Goal: Use online tool/utility: Utilize a website feature to perform a specific function

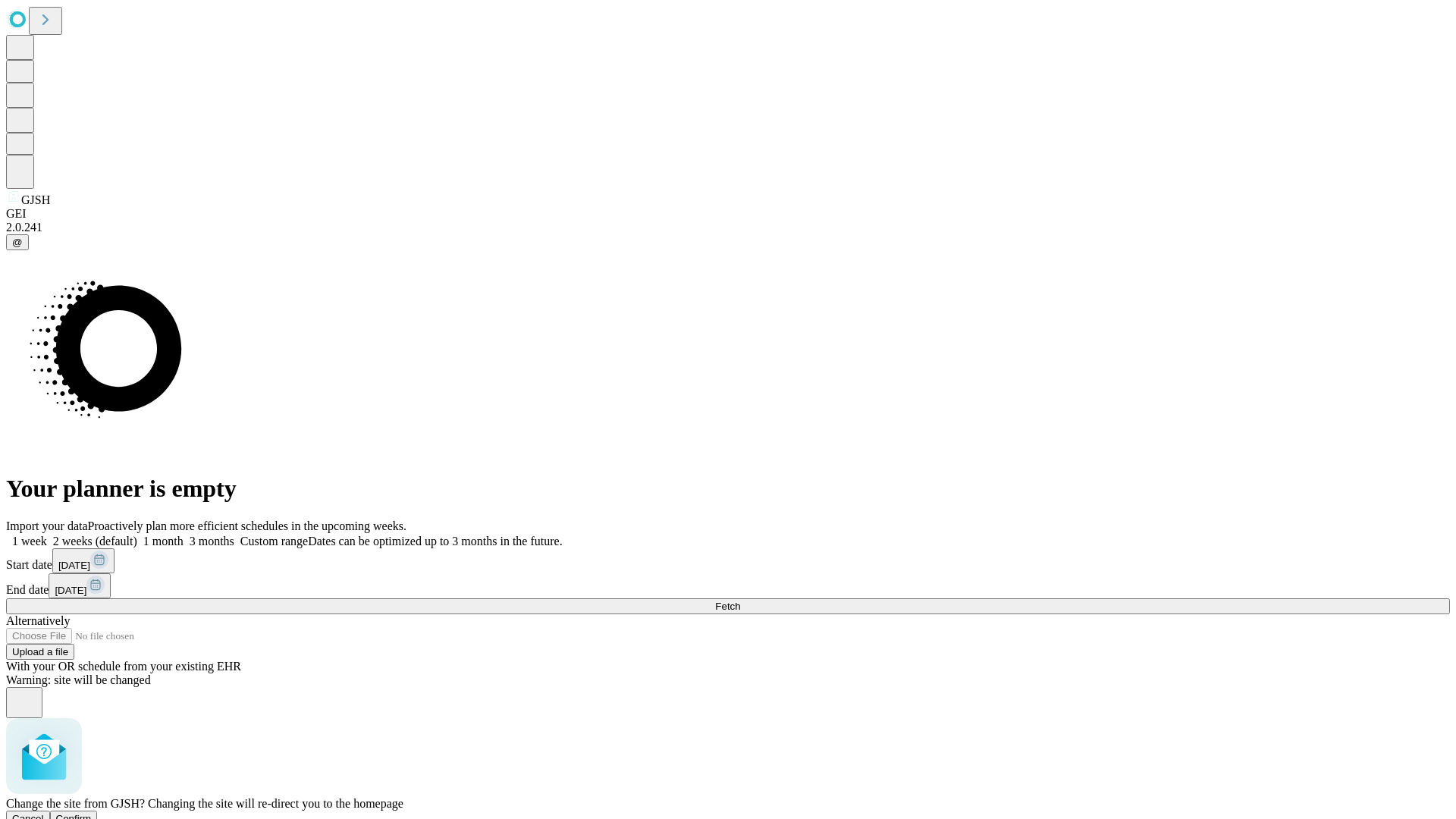
click at [92, 813] on span "Confirm" at bounding box center [74, 818] width 35 height 11
click at [138, 534] on label "2 weeks (default)" at bounding box center [92, 540] width 90 height 13
click at [740, 600] on span "Fetch" at bounding box center [728, 606] width 25 height 11
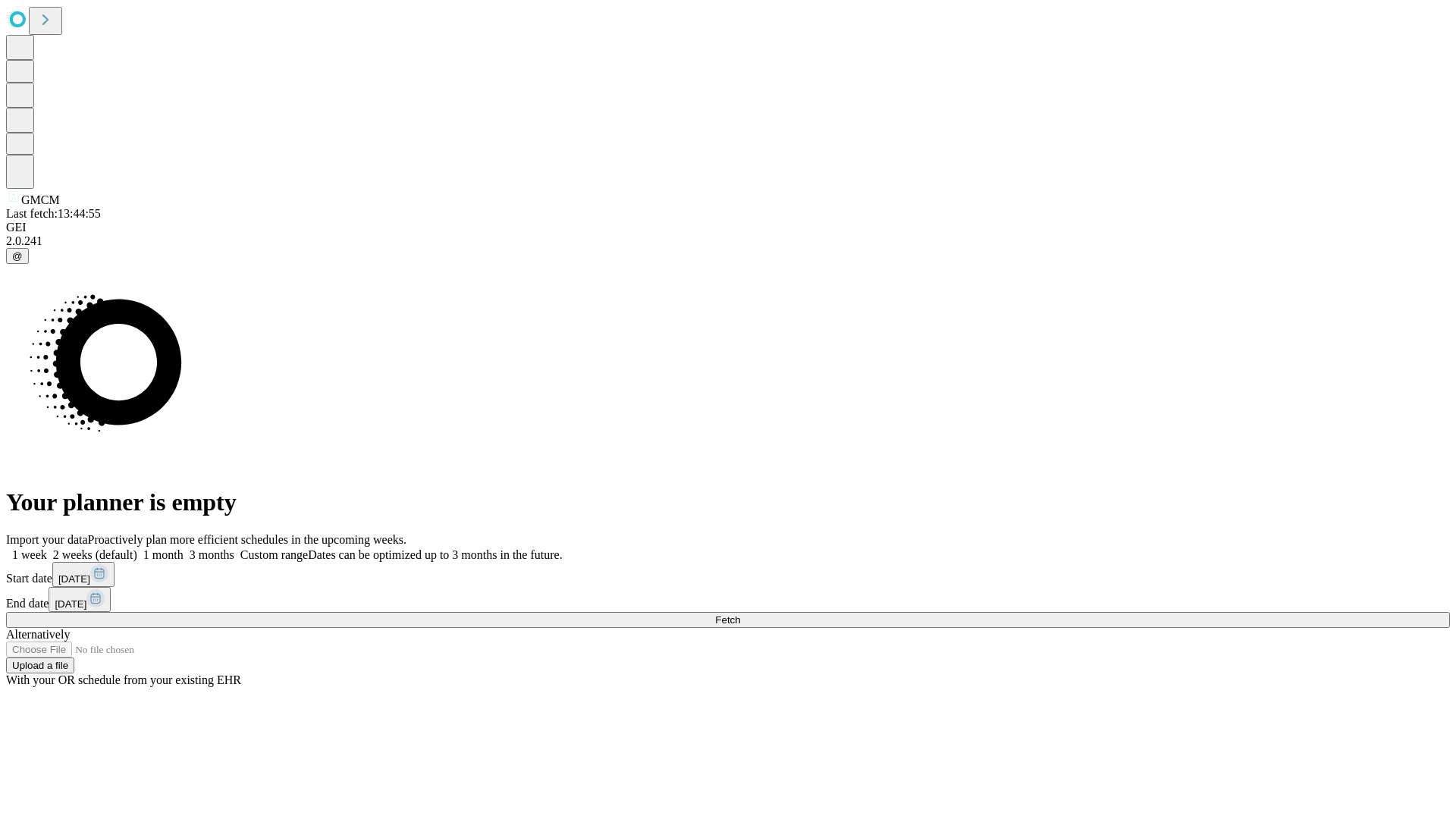
click at [138, 548] on label "2 weeks (default)" at bounding box center [92, 555] width 90 height 13
click at [740, 614] on span "Fetch" at bounding box center [728, 620] width 25 height 11
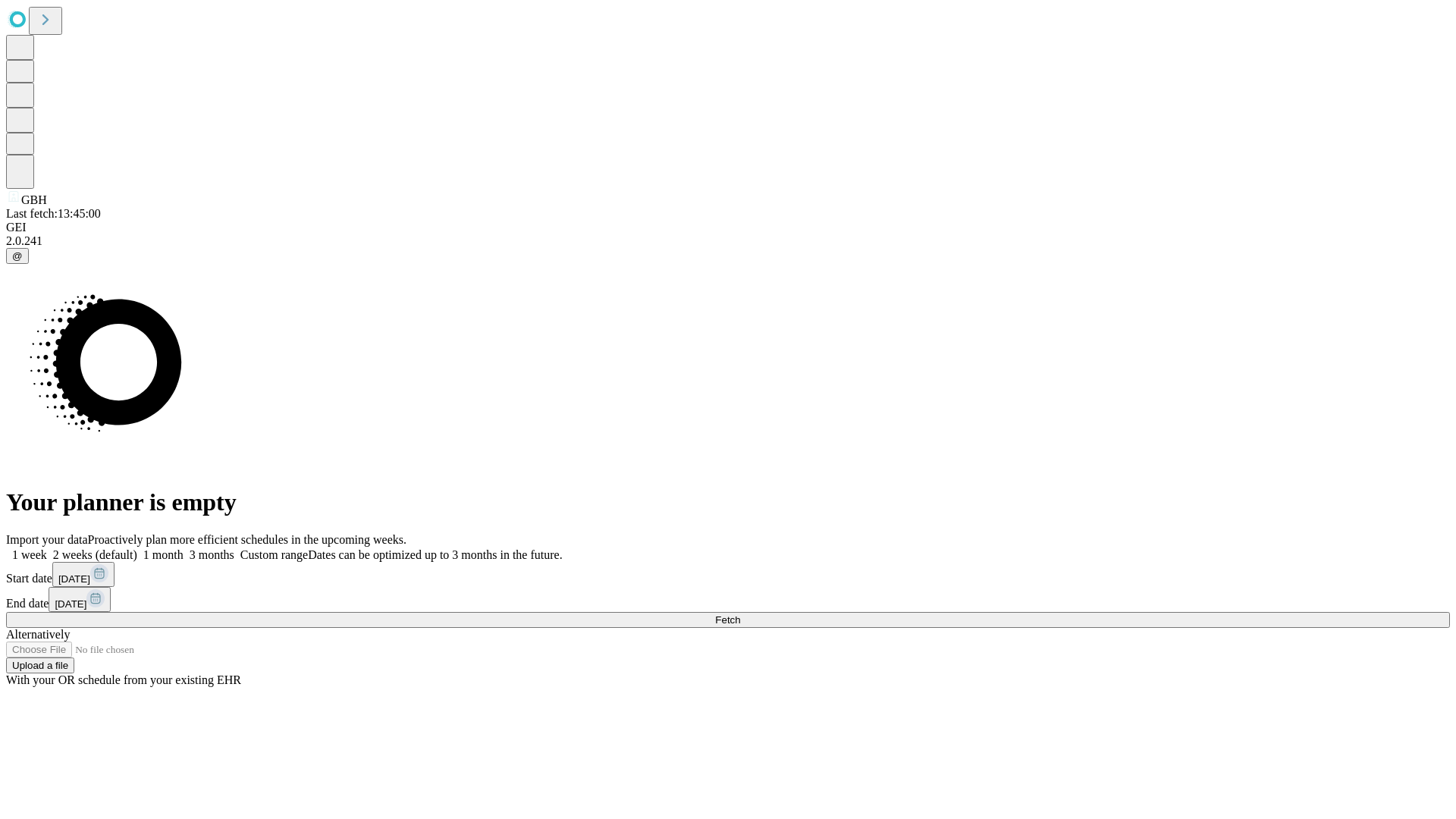
click at [138, 548] on label "2 weeks (default)" at bounding box center [92, 555] width 90 height 13
click at [740, 614] on span "Fetch" at bounding box center [728, 620] width 25 height 11
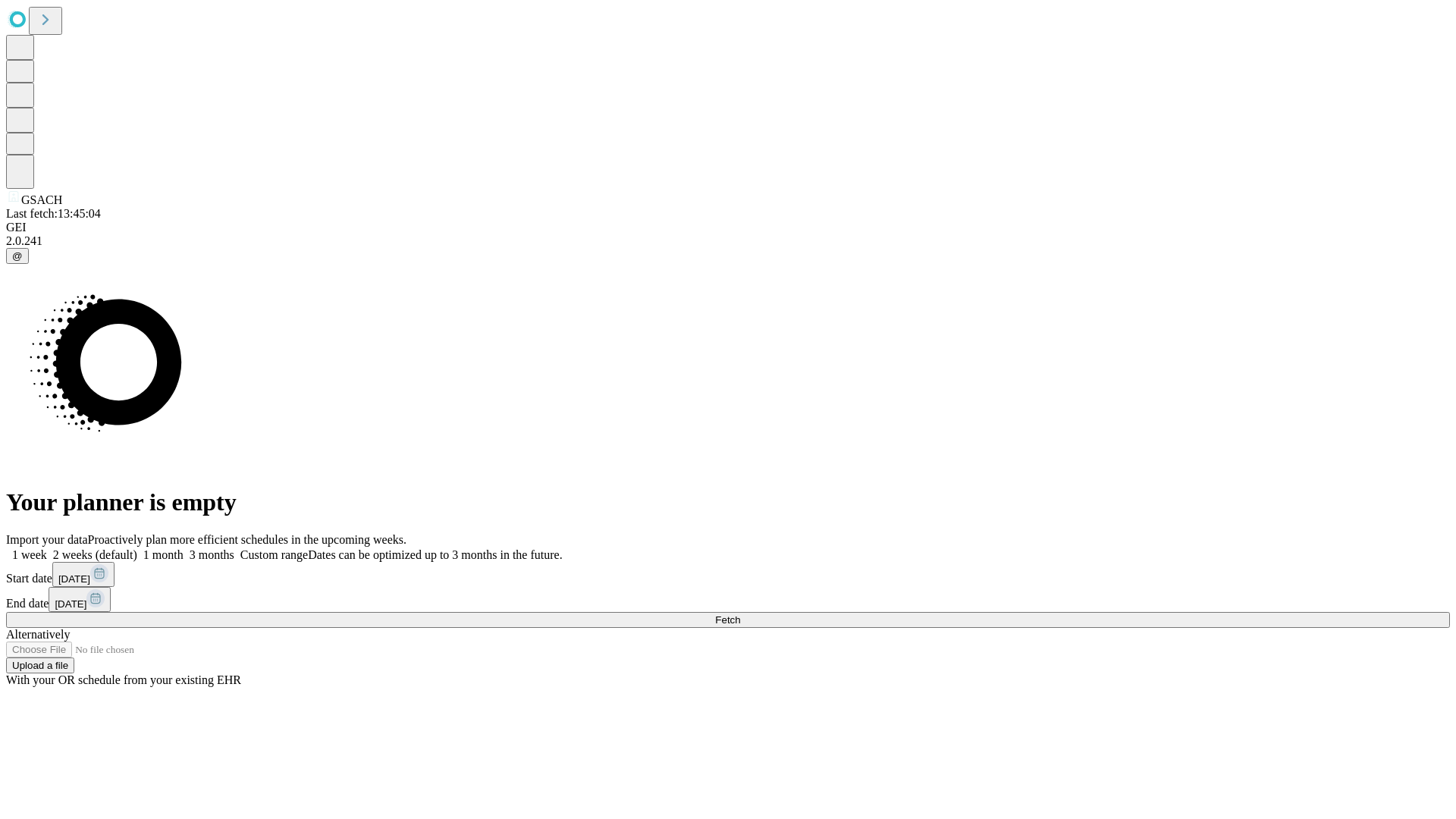
click at [138, 548] on label "2 weeks (default)" at bounding box center [92, 555] width 90 height 13
click at [740, 614] on span "Fetch" at bounding box center [728, 620] width 25 height 11
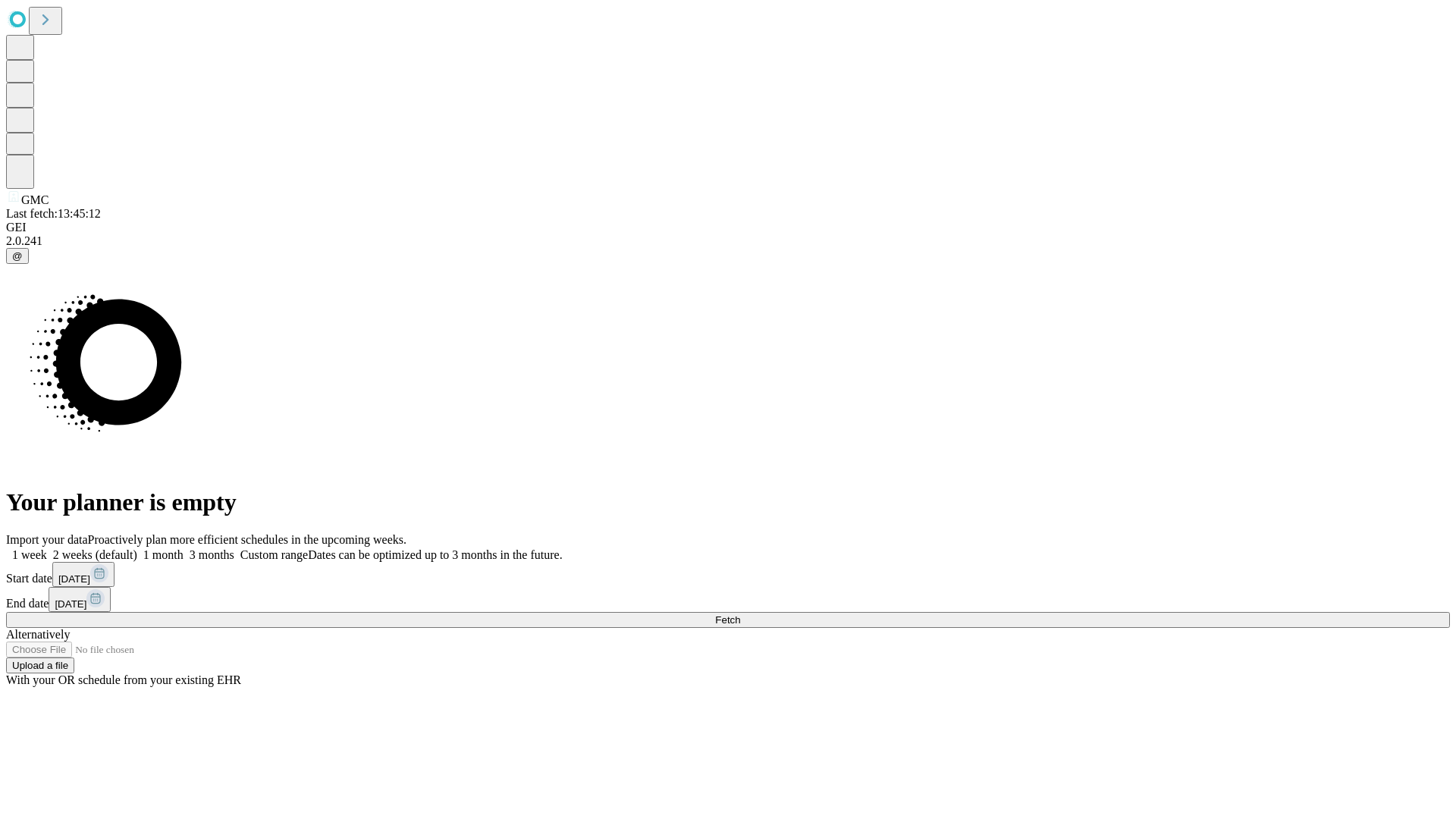
click at [740, 614] on span "Fetch" at bounding box center [728, 620] width 25 height 11
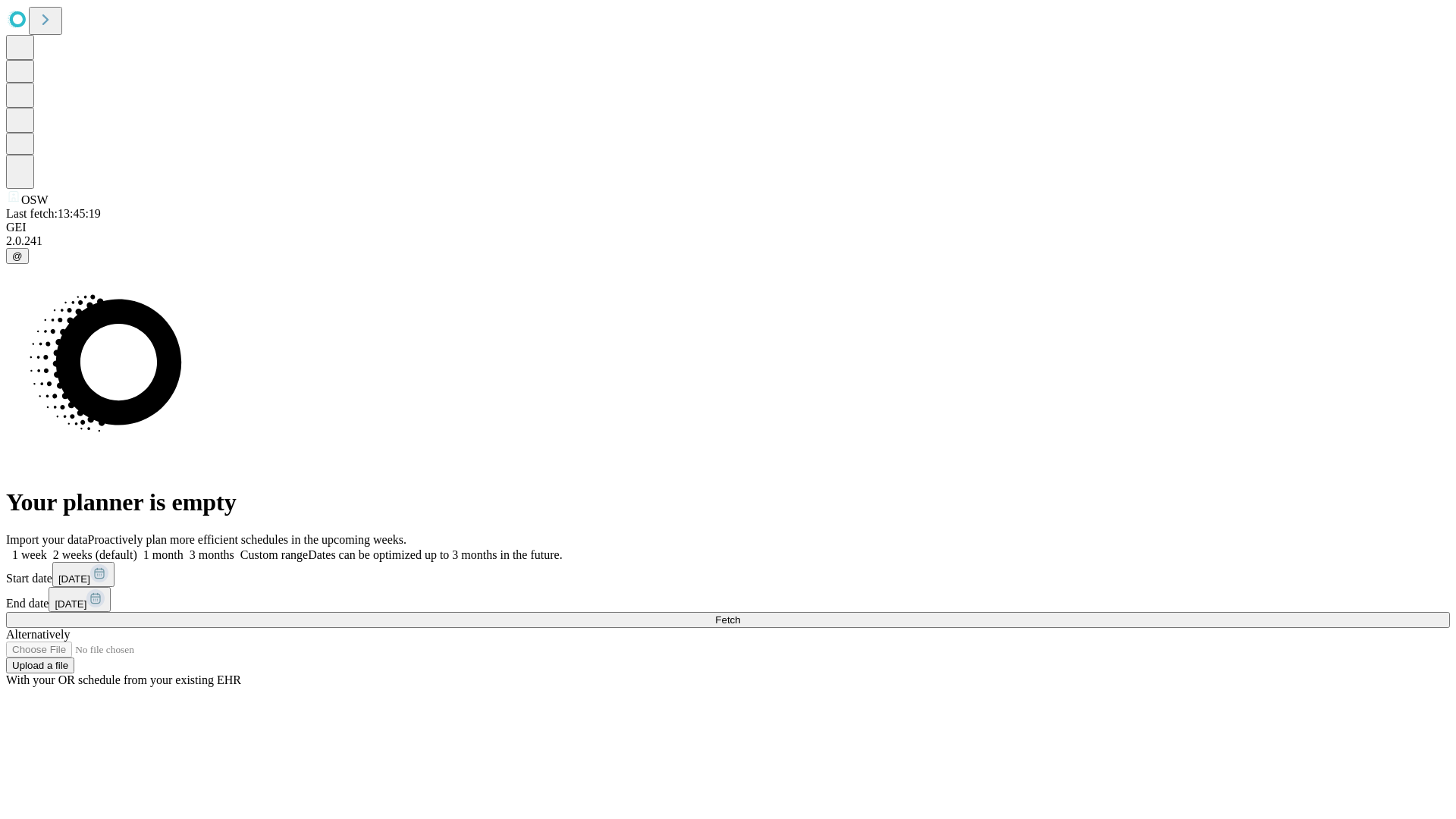
click at [138, 548] on label "2 weeks (default)" at bounding box center [92, 555] width 90 height 13
click at [740, 614] on span "Fetch" at bounding box center [728, 620] width 25 height 11
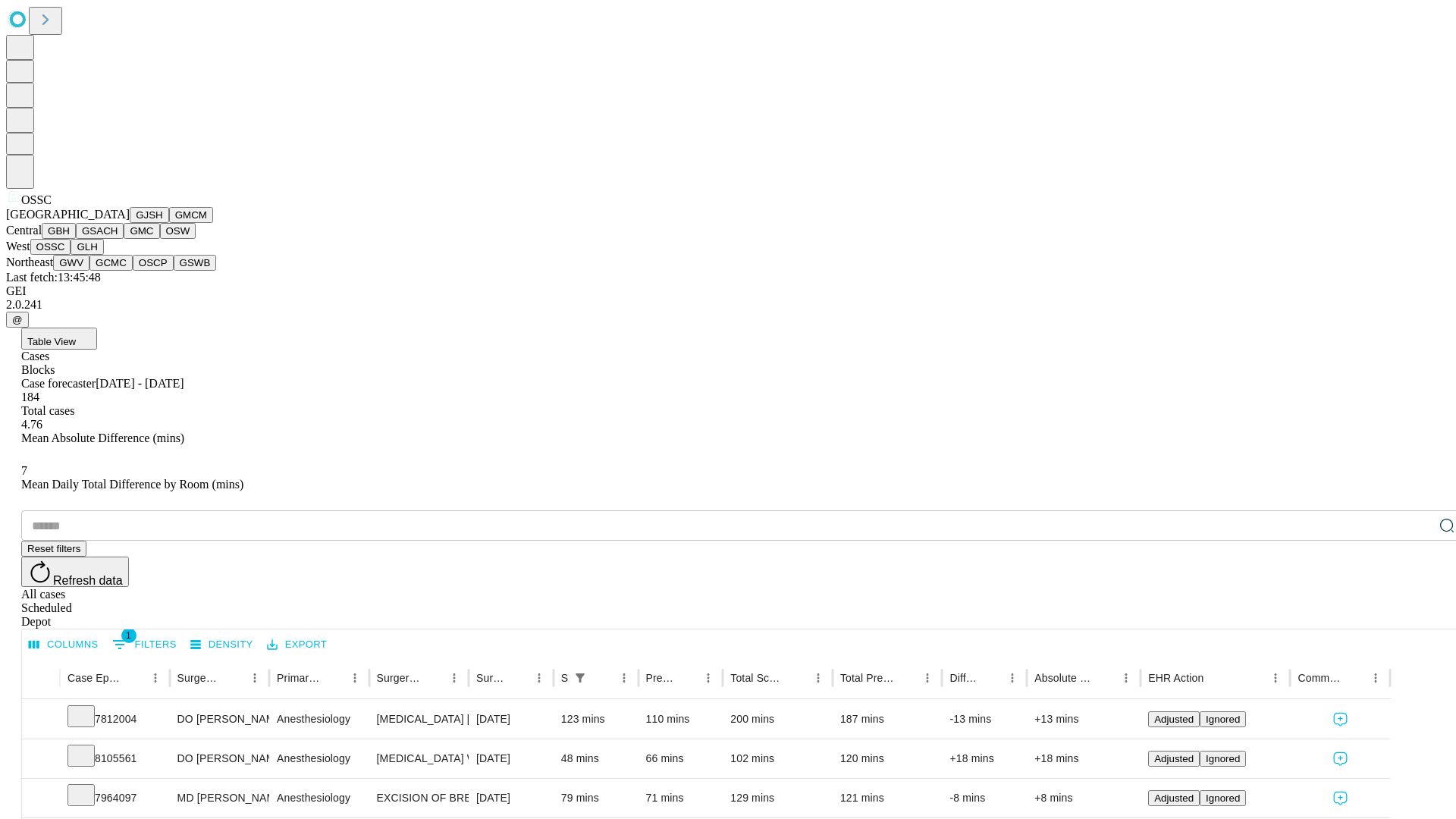
click at [103, 255] on button "GLH" at bounding box center [86, 247] width 33 height 16
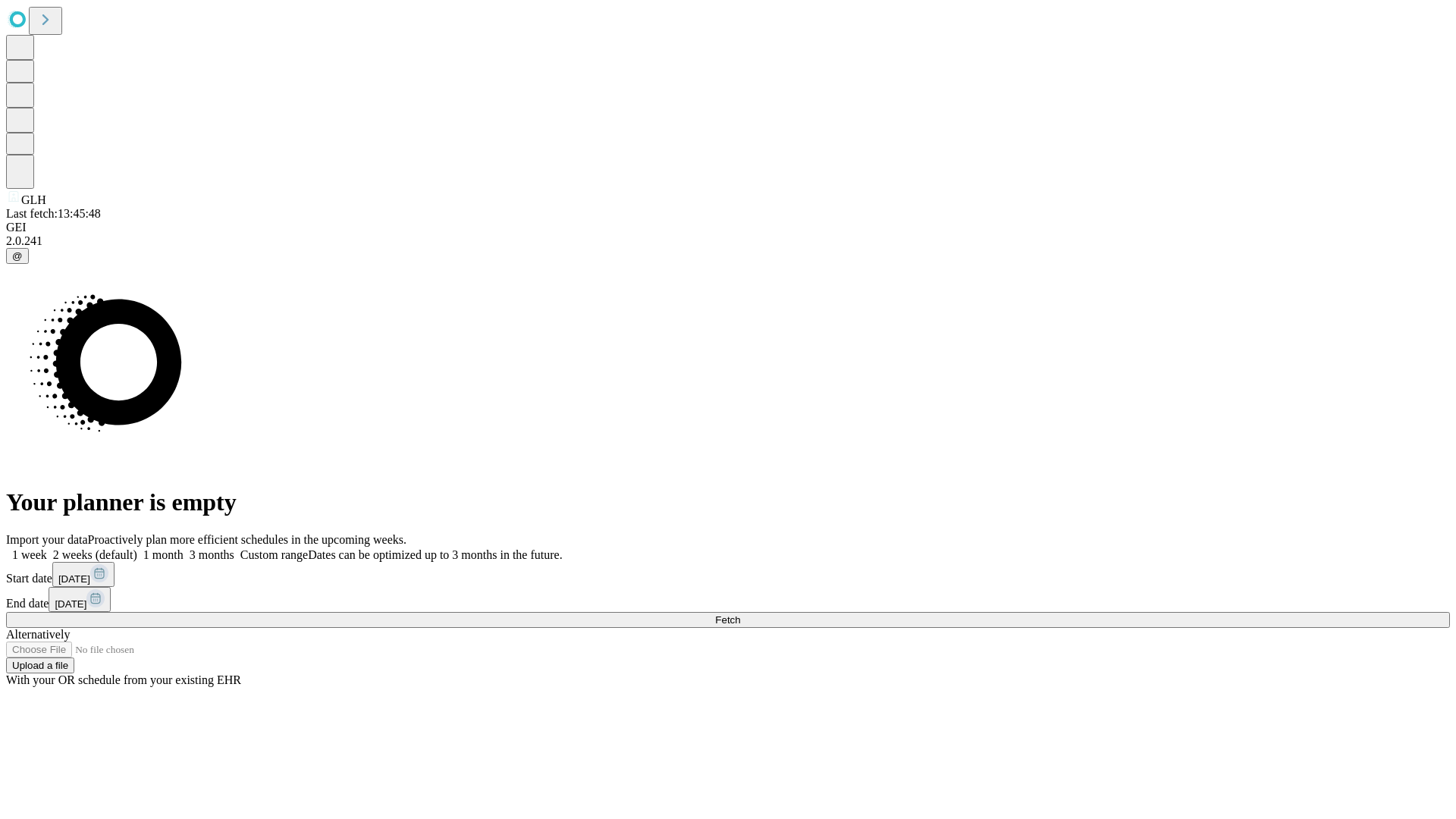
click at [138, 548] on label "2 weeks (default)" at bounding box center [92, 555] width 90 height 13
click at [740, 614] on span "Fetch" at bounding box center [728, 620] width 25 height 11
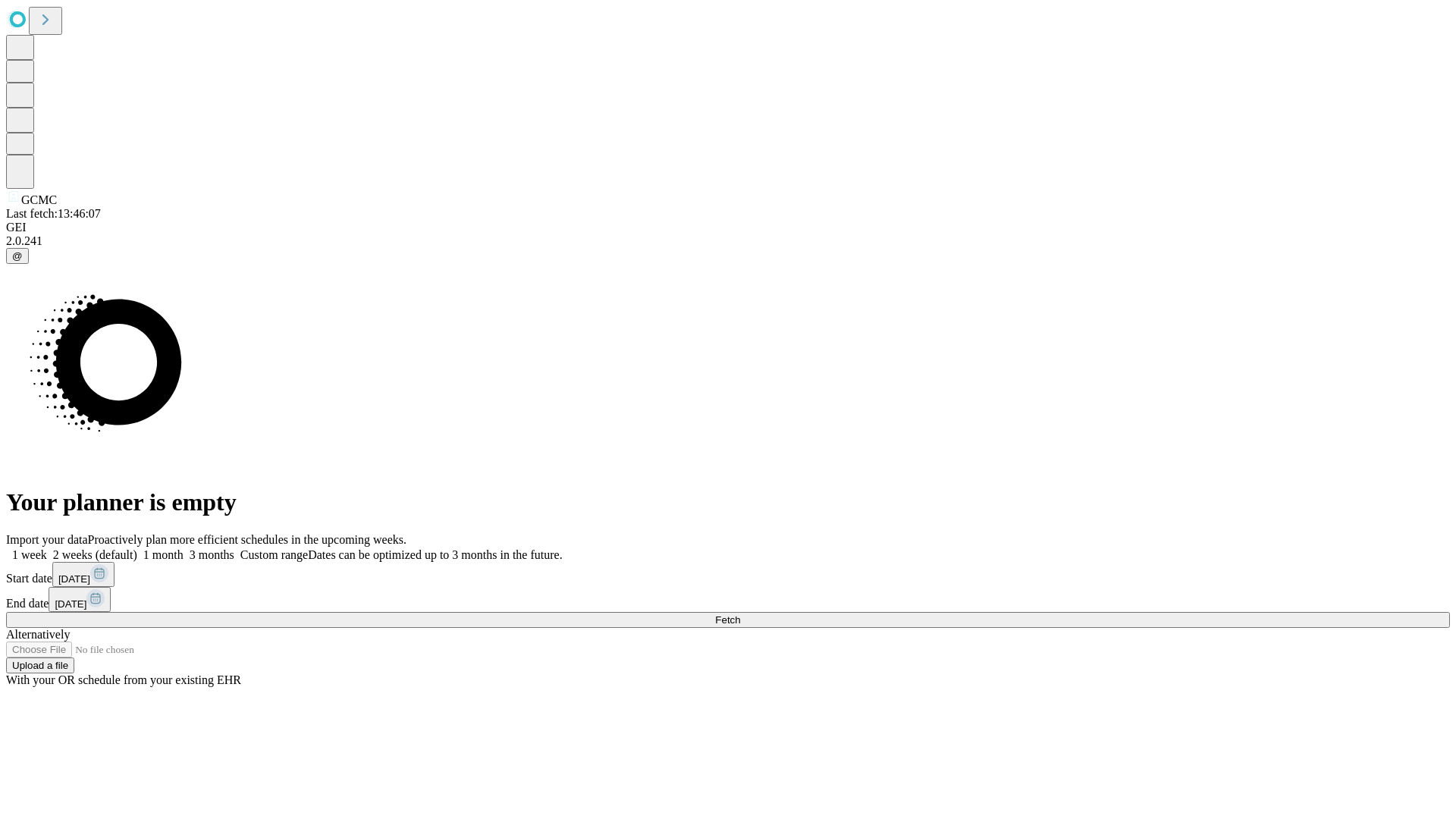
click at [138, 548] on label "2 weeks (default)" at bounding box center [92, 555] width 90 height 13
click at [740, 614] on span "Fetch" at bounding box center [728, 620] width 25 height 11
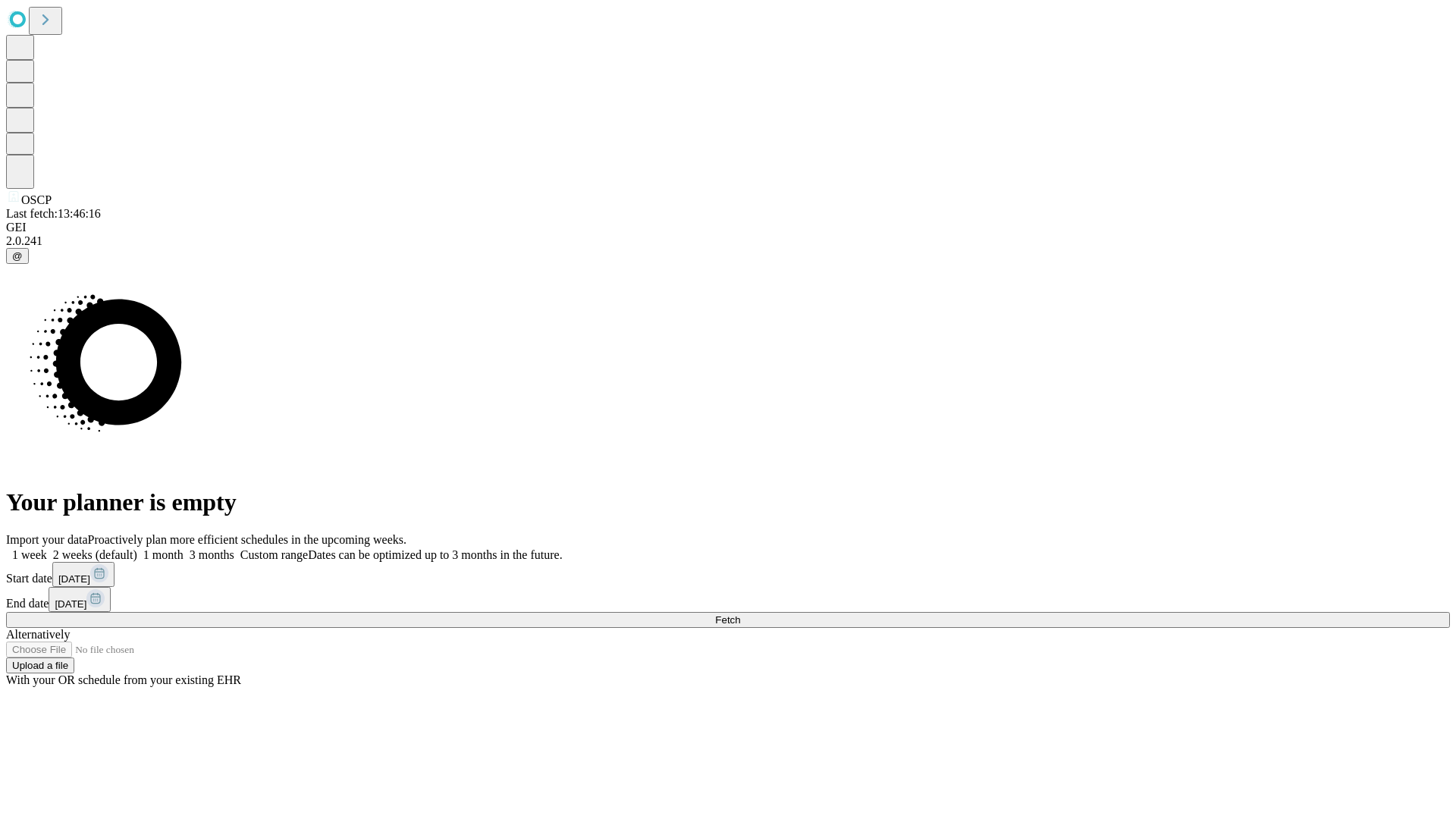
click at [138, 548] on label "2 weeks (default)" at bounding box center [92, 555] width 90 height 13
click at [740, 614] on span "Fetch" at bounding box center [728, 620] width 25 height 11
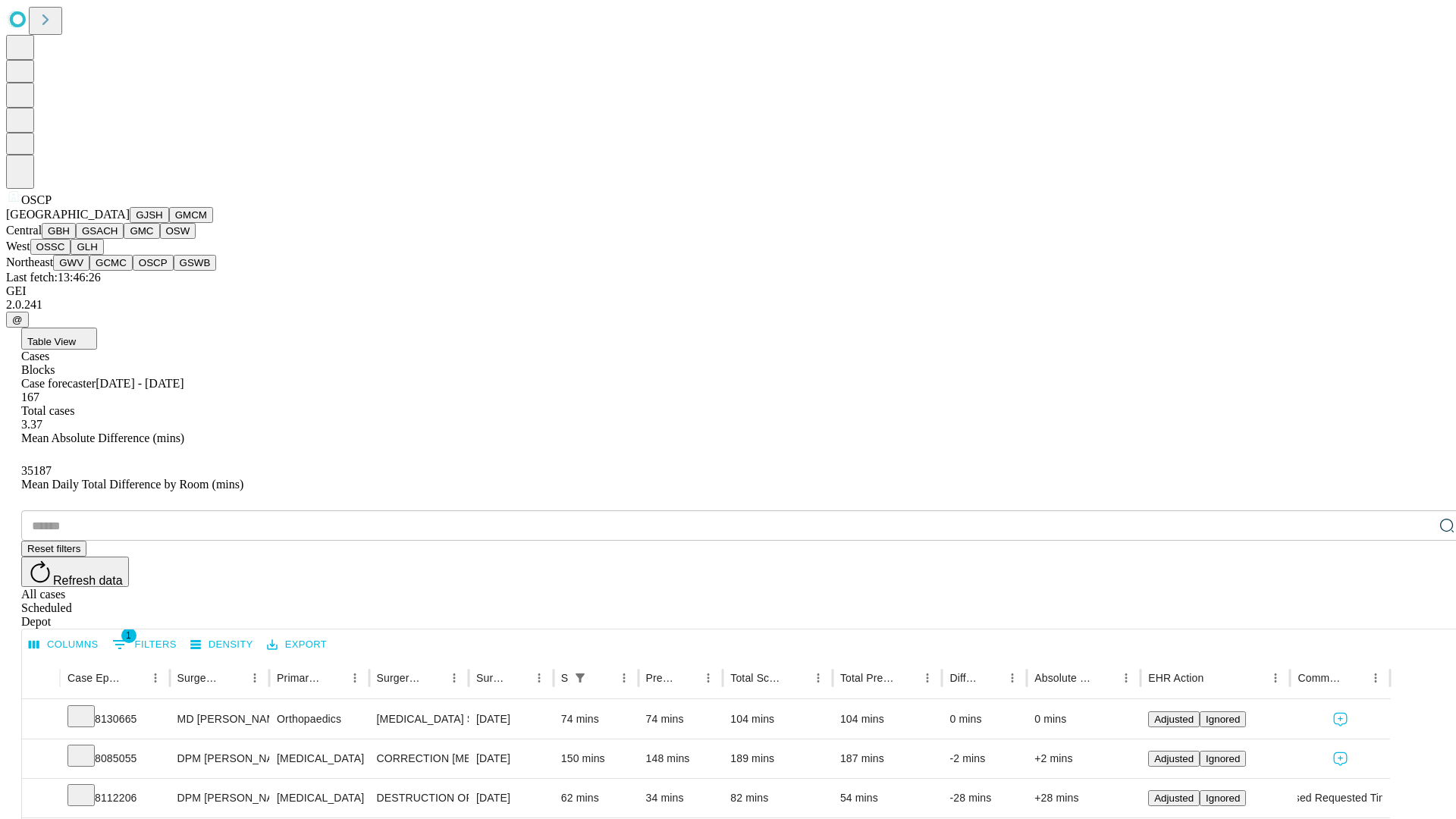
click at [174, 271] on button "GSWB" at bounding box center [195, 263] width 43 height 16
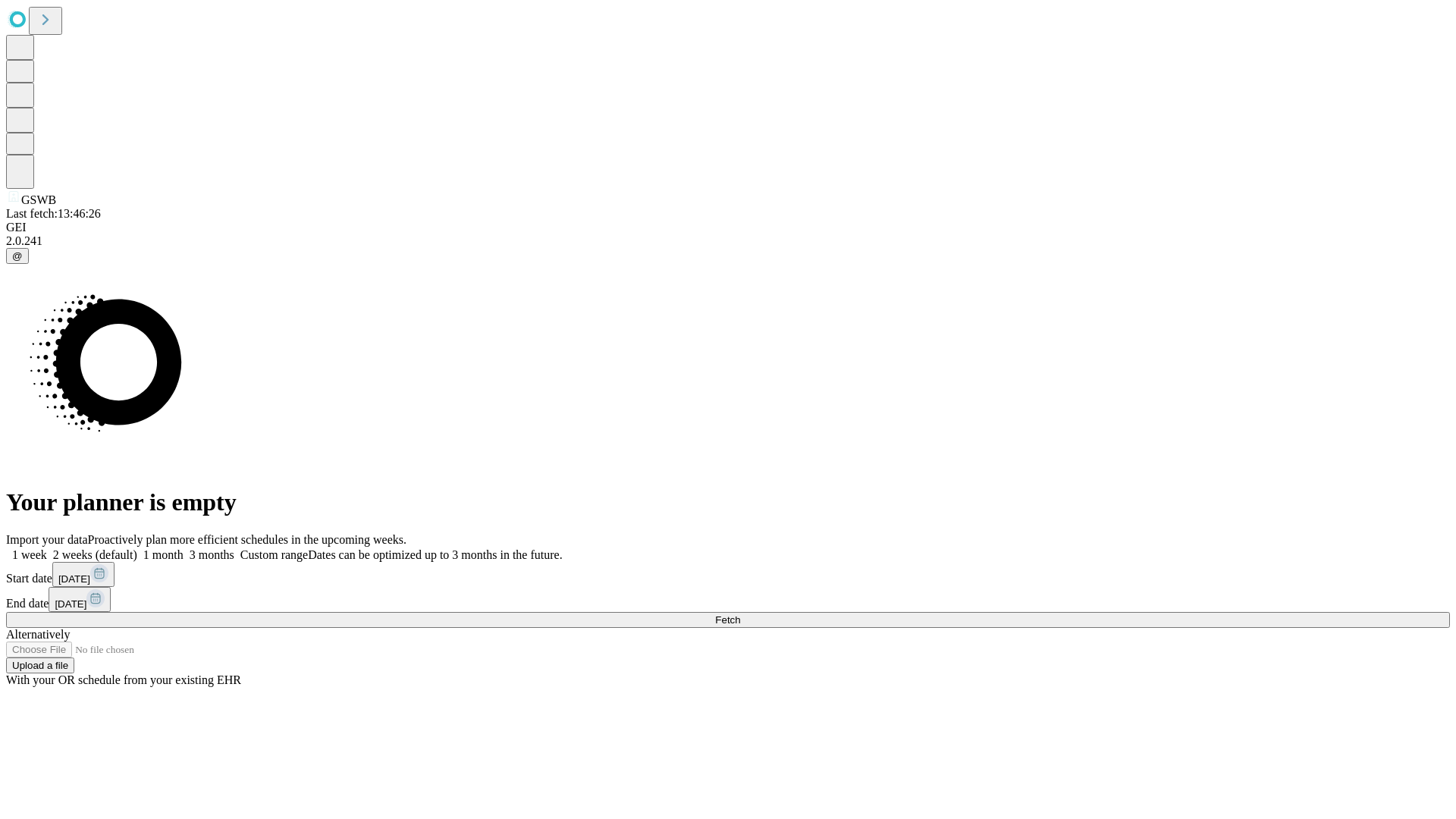
click at [138, 548] on label "2 weeks (default)" at bounding box center [92, 555] width 90 height 13
click at [740, 614] on span "Fetch" at bounding box center [728, 620] width 25 height 11
